Goal: Information Seeking & Learning: Learn about a topic

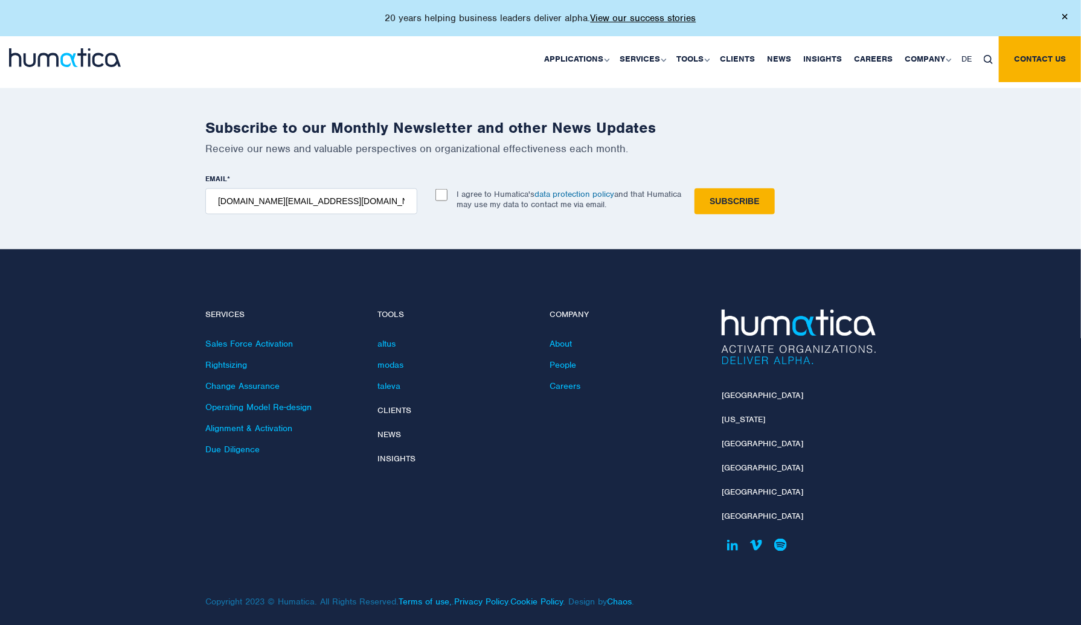
scroll to position [3502, 0]
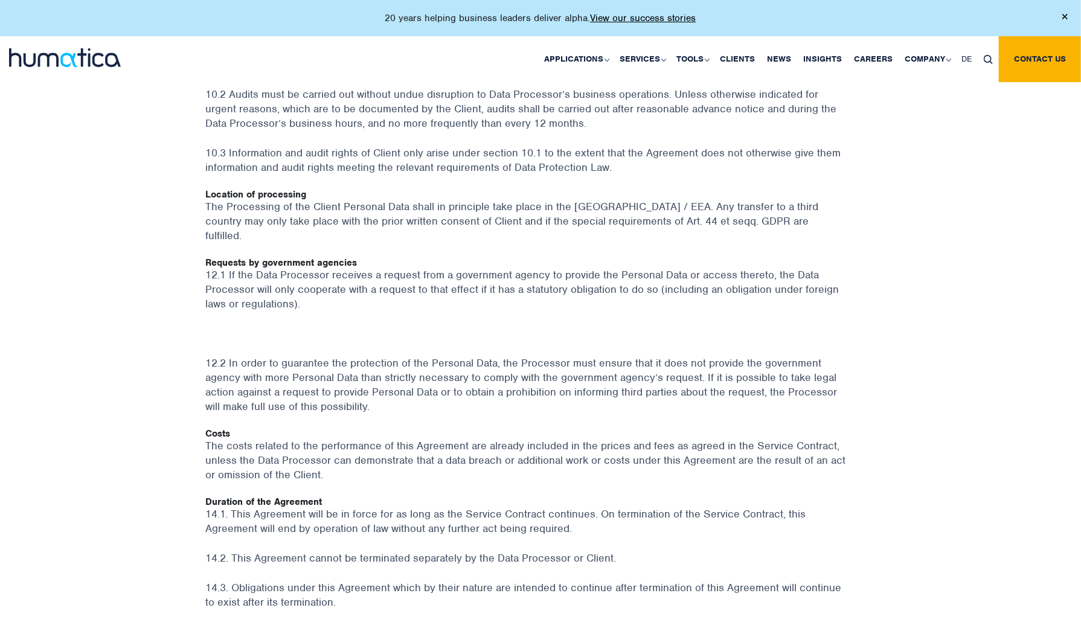
scroll to position [2295, 0]
